Goal: Task Accomplishment & Management: Complete application form

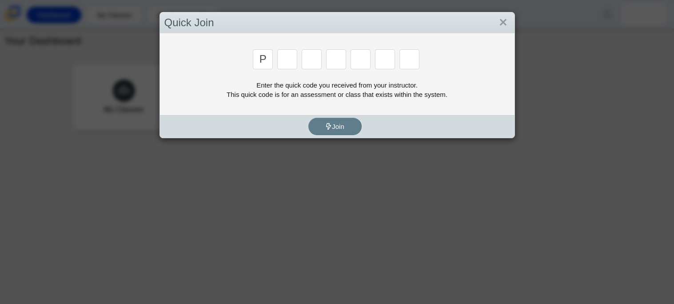
type input "p"
type input "2"
type input "p"
type input "b"
type input "t"
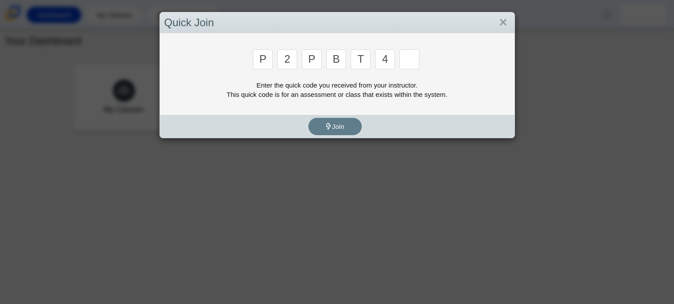
type input "4"
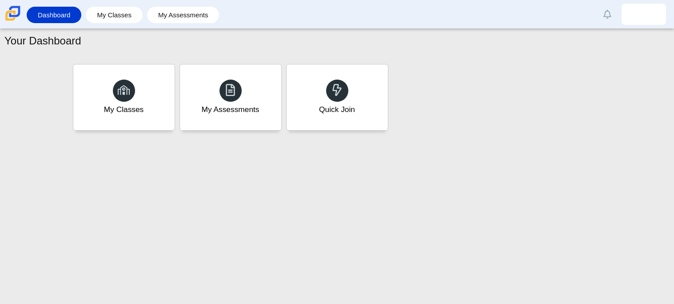
type input "9"
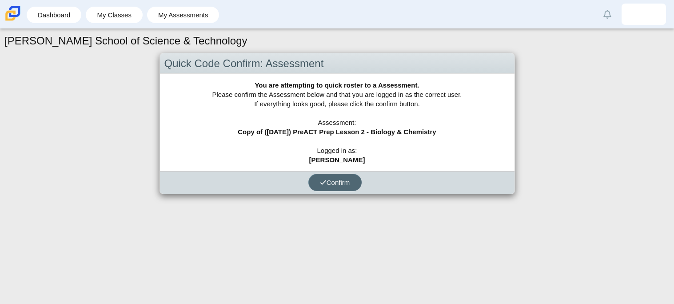
click at [335, 179] on span "Confirm" at bounding box center [335, 182] width 30 height 8
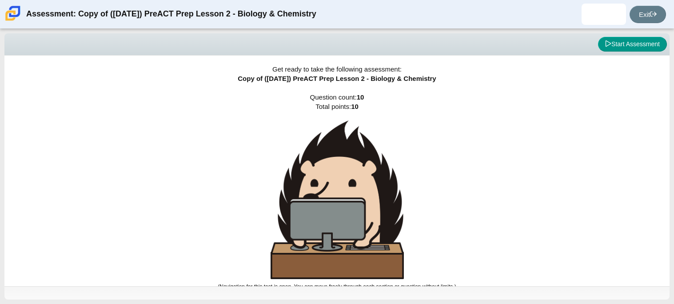
scroll to position [5, 0]
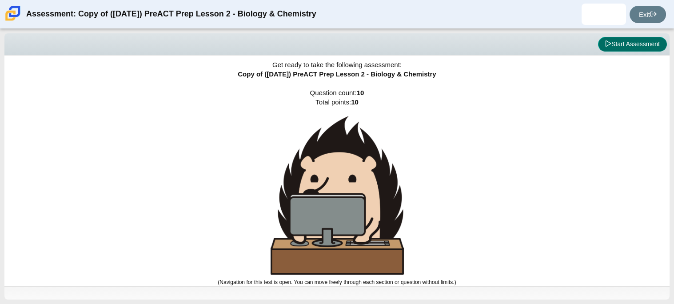
click at [605, 48] on button "Start Assessment" at bounding box center [632, 44] width 69 height 15
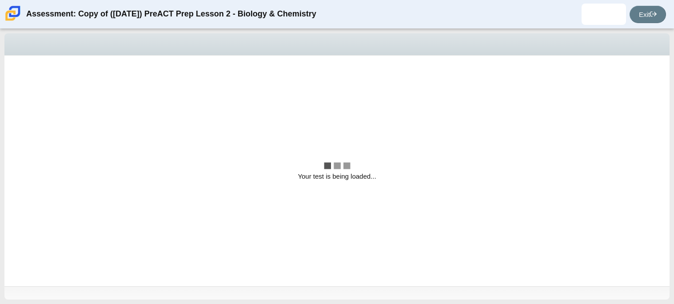
scroll to position [0, 0]
select select "88c27e0d-eae0-4ba9-ac20-9160ce6547ef"
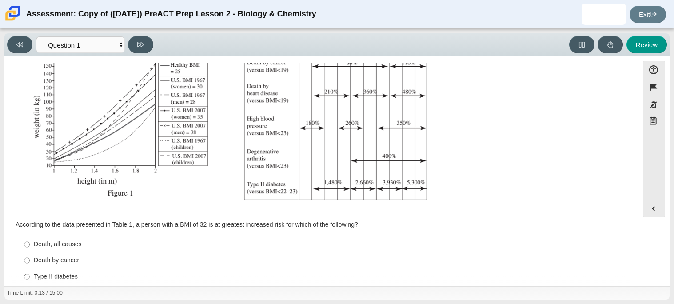
scroll to position [189, 0]
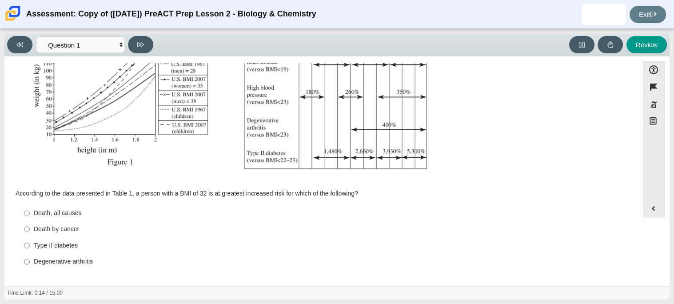
click at [36, 246] on div "Type II diabetes" at bounding box center [328, 245] width 589 height 9
click at [30, 246] on input "Type II diabetes Type II diabetes" at bounding box center [27, 245] width 6 height 16
radio input "true"
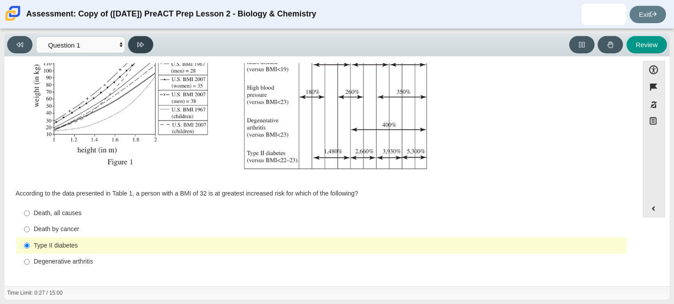
click at [135, 52] on button at bounding box center [140, 44] width 25 height 17
select select "f31ee183-ab53-48c9-9374-3a18949ab500"
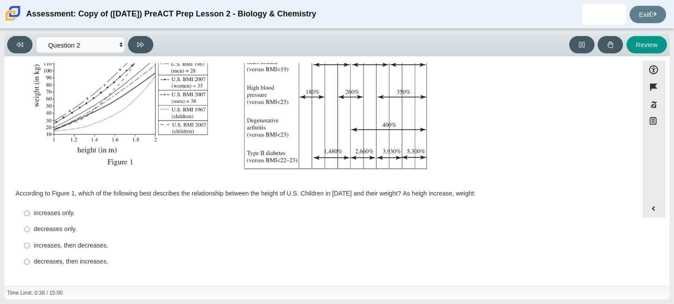
click at [60, 212] on div "increases only." at bounding box center [328, 213] width 589 height 9
click at [30, 212] on input "increases only. increases only." at bounding box center [27, 213] width 6 height 16
radio input "true"
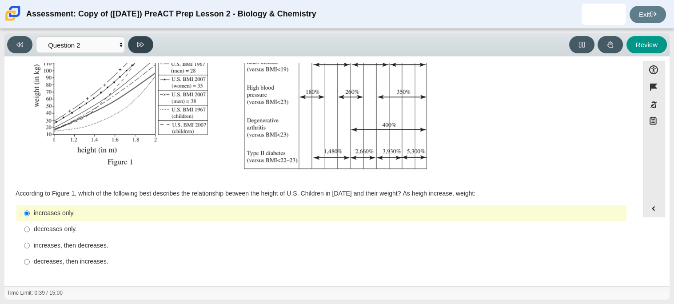
click at [146, 42] on button at bounding box center [140, 44] width 25 height 17
select select "45e82964-709e-4180-9336-970e18221224"
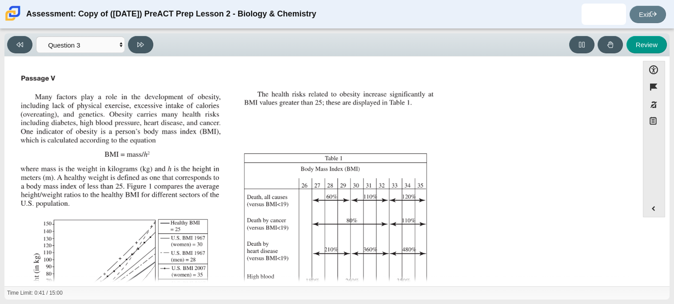
scroll to position [198, 0]
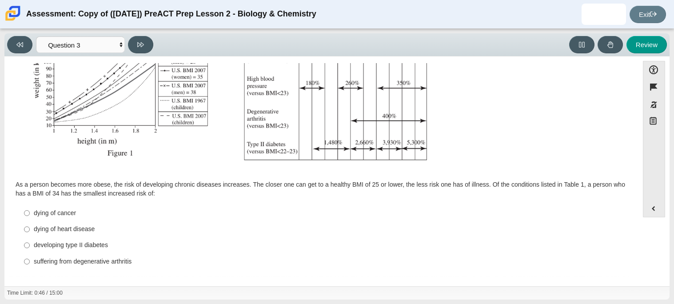
click at [66, 214] on div "dying of cancer" at bounding box center [328, 213] width 589 height 9
click at [30, 214] on input "dying of cancer dying of cancer" at bounding box center [27, 213] width 6 height 16
radio input "true"
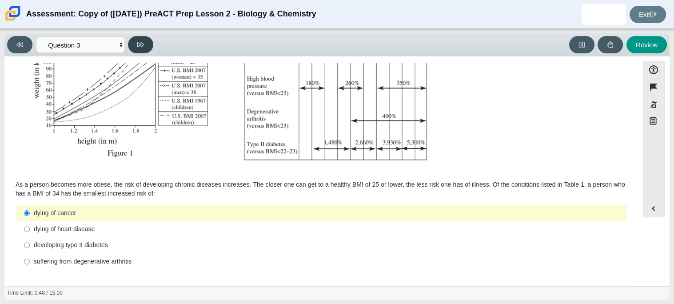
click at [139, 46] on icon at bounding box center [140, 44] width 7 height 7
select select "71dcacfe-cf8b-4cdc-be22-b82c8aec5da2"
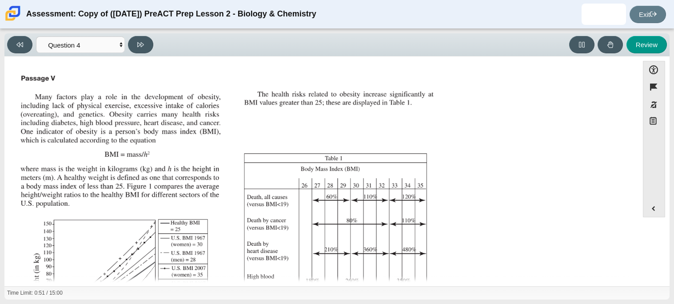
scroll to position [190, 0]
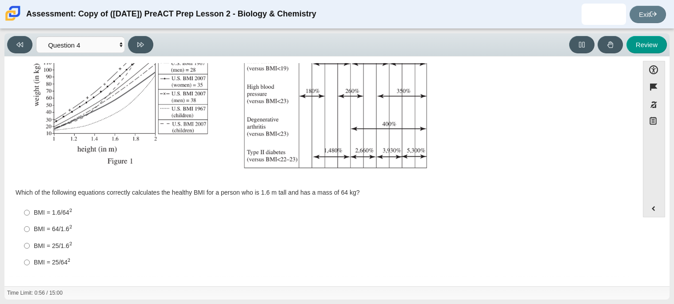
click at [56, 264] on div "BMI = 25/64 2" at bounding box center [328, 262] width 589 height 9
click at [30, 264] on input "BMI = 25/64 2 BMI = 25/642" at bounding box center [27, 262] width 6 height 16
radio input "true"
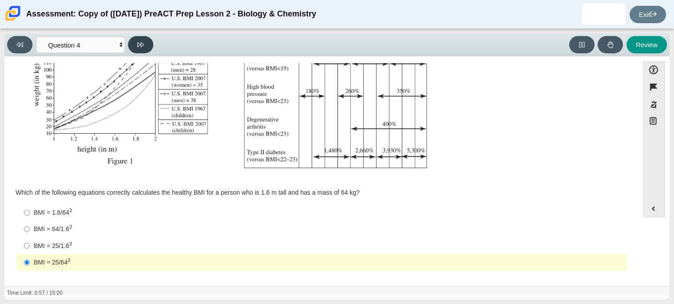
click at [143, 41] on icon at bounding box center [140, 44] width 7 height 7
select select "c6558c8b-086a-4b4c-b582-9428309971ba"
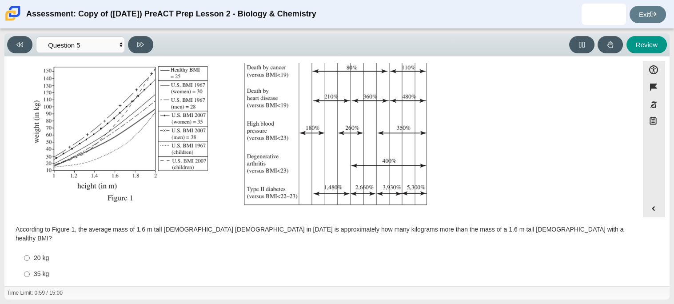
scroll to position [189, 0]
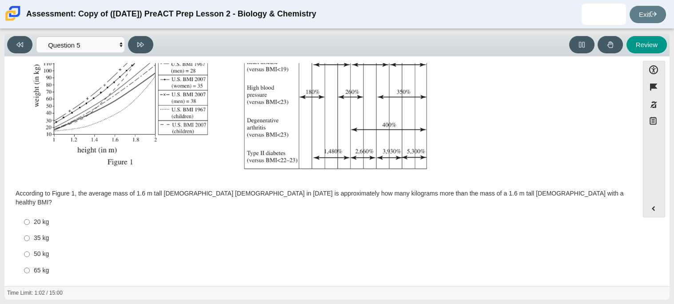
click at [33, 234] on label "35 kg 35 kg" at bounding box center [322, 238] width 608 height 16
click at [30, 234] on input "35 kg 35 kg" at bounding box center [27, 238] width 6 height 16
radio input "true"
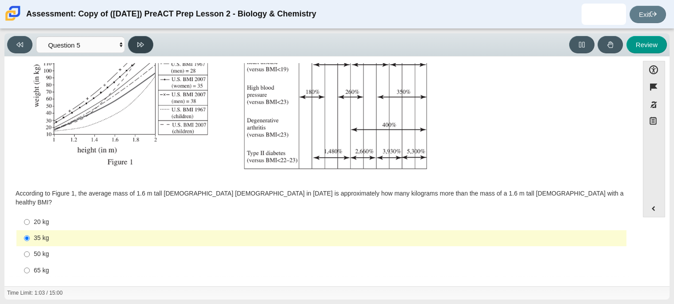
click at [135, 44] on button at bounding box center [140, 44] width 25 height 17
select select "74d98ab6-2529-481e-9250-4e9263ec31cd"
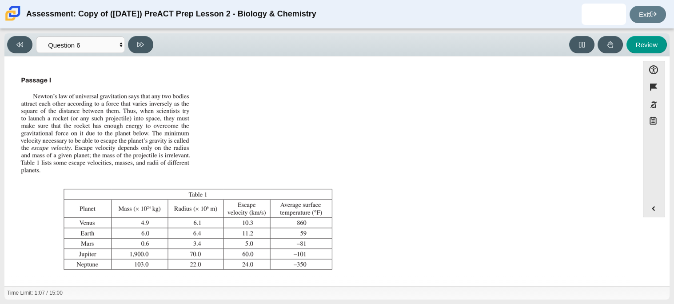
scroll to position [102, 0]
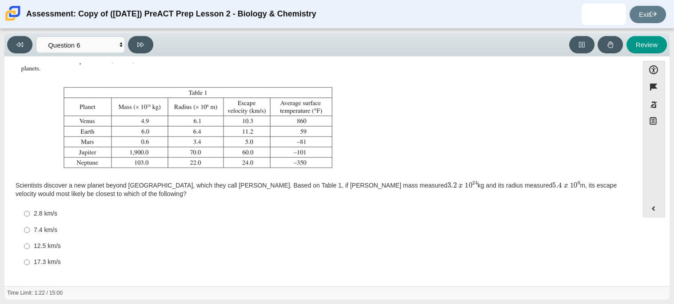
click at [34, 246] on div "12.5 km/s" at bounding box center [328, 246] width 589 height 9
click at [30, 246] on input "12.5 km/s 12.5 km/s" at bounding box center [27, 246] width 6 height 16
radio input "true"
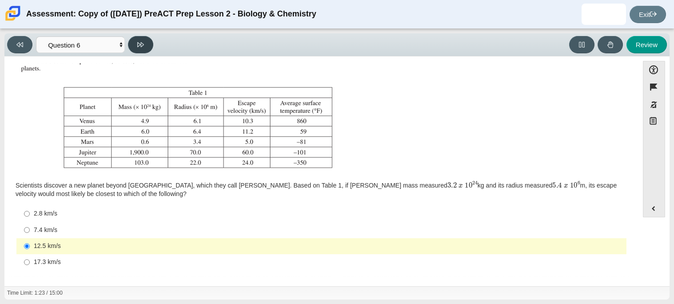
click at [140, 47] on icon at bounding box center [140, 44] width 7 height 7
select select "31694628-7769-4744-9964-d3ed6115c03c"
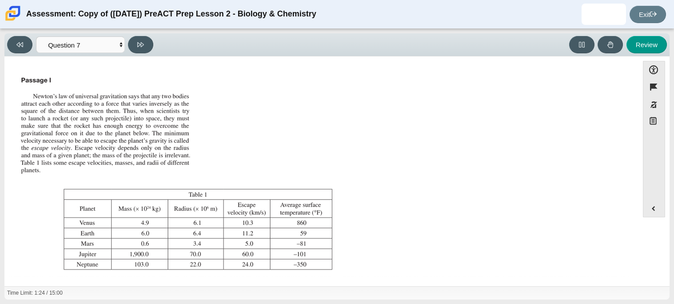
scroll to position [93, 0]
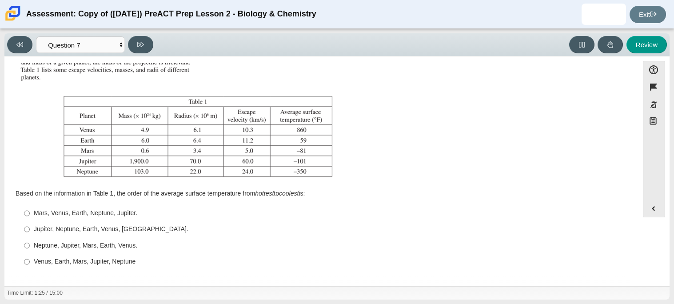
click at [42, 247] on div "Neptune, Jupiter, Mars, Earth, Venus." at bounding box center [328, 245] width 589 height 9
click at [30, 247] on input "Neptune, Jupiter, Mars, Earth, Venus. Neptune, Jupiter, Mars, Earth, Venus." at bounding box center [27, 245] width 6 height 16
radio input "true"
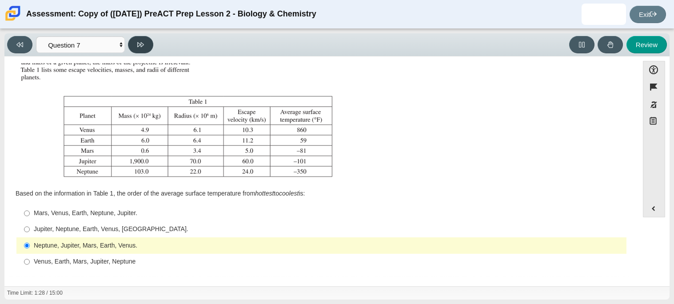
click at [140, 46] on icon at bounding box center [140, 44] width 7 height 7
select select "02960795-9514-4c41-985f-77b6951c8514"
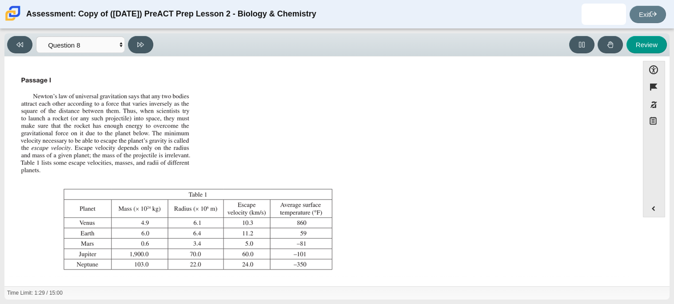
scroll to position [101, 0]
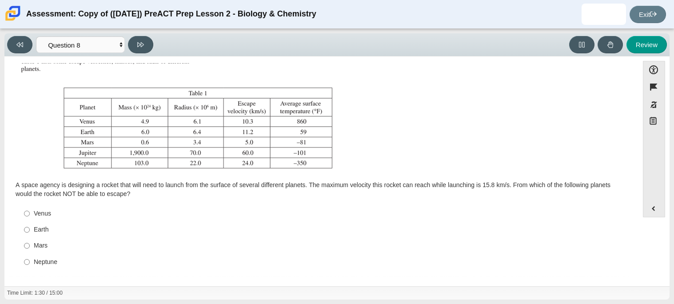
click at [35, 246] on div "Mars" at bounding box center [328, 245] width 589 height 9
click at [30, 246] on input "Mars Mars" at bounding box center [27, 246] width 6 height 16
radio input "true"
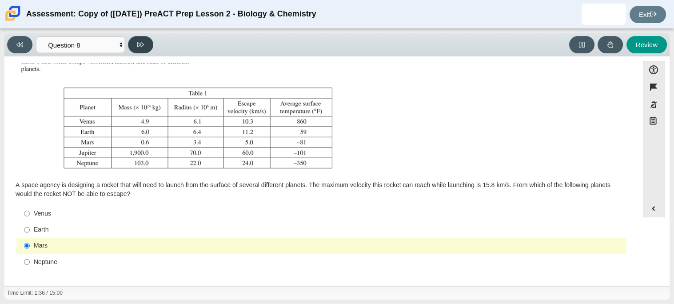
click at [140, 47] on icon at bounding box center [140, 44] width 7 height 7
select select "ef19177f-9eb9-441f-a0b9-65cd4e602bb5"
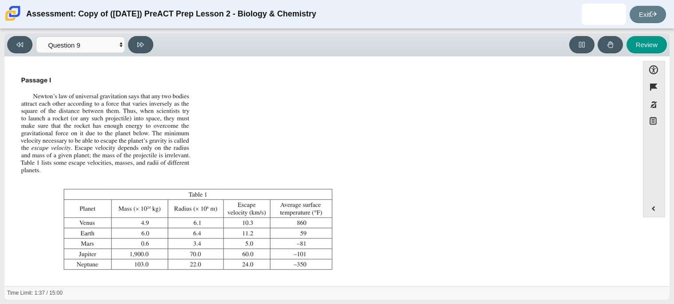
scroll to position [93, 0]
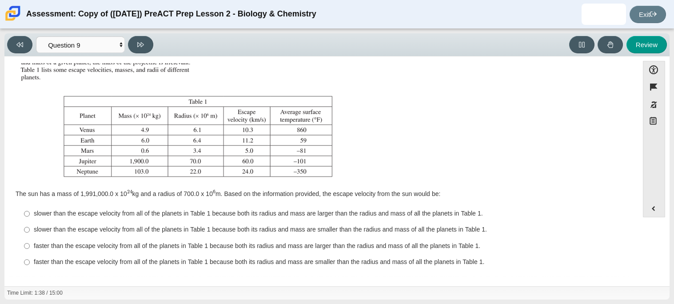
click at [48, 242] on div "faster than the escape velocity from all of the planets in Table 1 because both…" at bounding box center [328, 246] width 589 height 9
click at [30, 241] on input "faster than the escape velocity from all of the planets in Table 1 because both…" at bounding box center [27, 246] width 6 height 16
radio input "true"
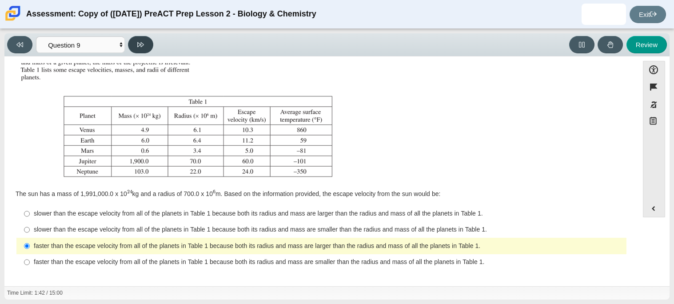
click at [140, 47] on icon at bounding box center [140, 44] width 7 height 7
select select "b9bf8baa-c570-4e7d-b5c0-da6c71b27e9c"
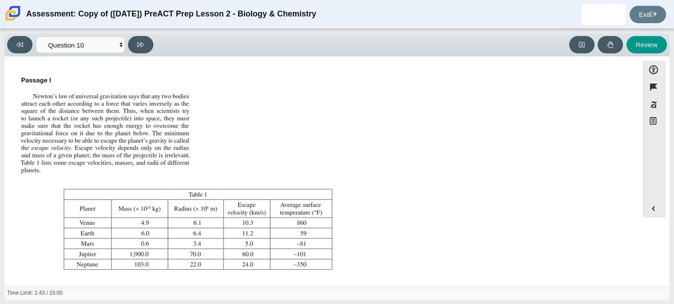
scroll to position [101, 0]
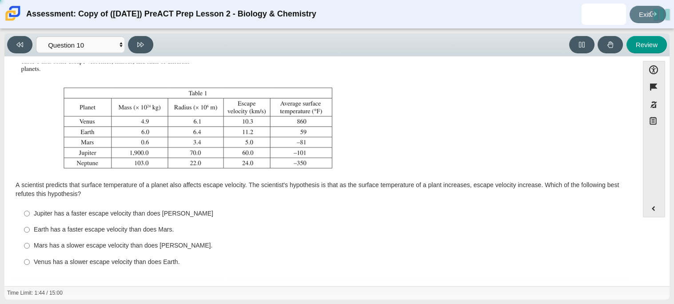
click at [30, 250] on label "Mars has a slower escape velocity than does Venus. Mars has a slower escape vel…" at bounding box center [322, 246] width 608 height 16
click at [30, 250] on input "Mars has a slower escape velocity than does Venus. Mars has a slower escape vel…" at bounding box center [27, 246] width 6 height 16
radio input "true"
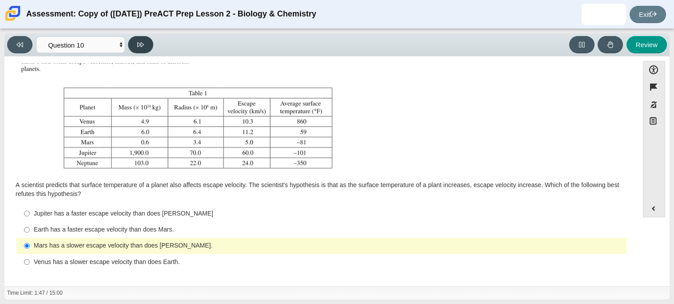
click at [142, 44] on icon at bounding box center [140, 44] width 7 height 7
select select "review"
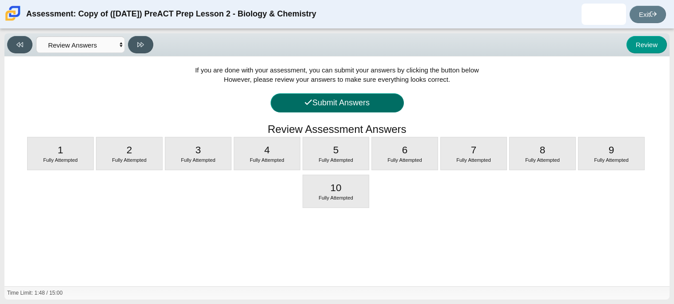
click at [370, 108] on button "Submit Answers" at bounding box center [336, 102] width 133 height 19
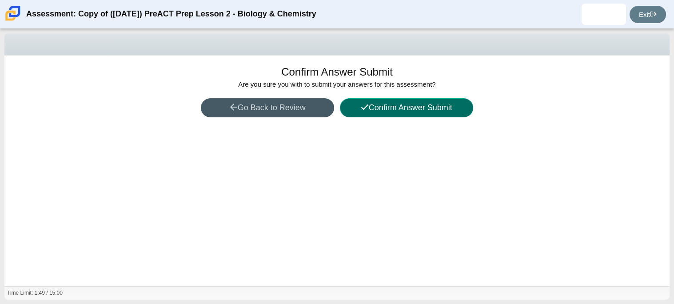
click at [402, 98] on button "Confirm Answer Submit" at bounding box center [406, 107] width 133 height 19
click at [402, 100] on div "Hedgehogs working overtime to get this loaded, hold please! Get ready to take t…" at bounding box center [336, 170] width 665 height 230
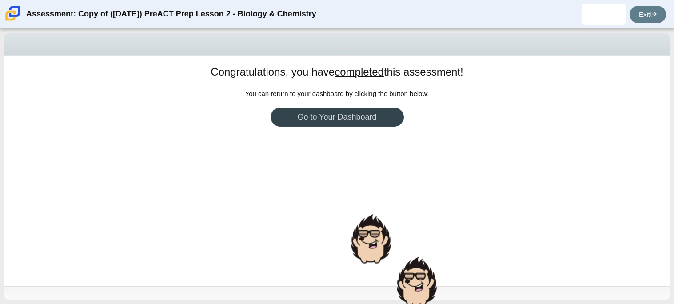
click at [303, 125] on link "Go to Your Dashboard" at bounding box center [336, 116] width 133 height 19
